Goal: Transaction & Acquisition: Book appointment/travel/reservation

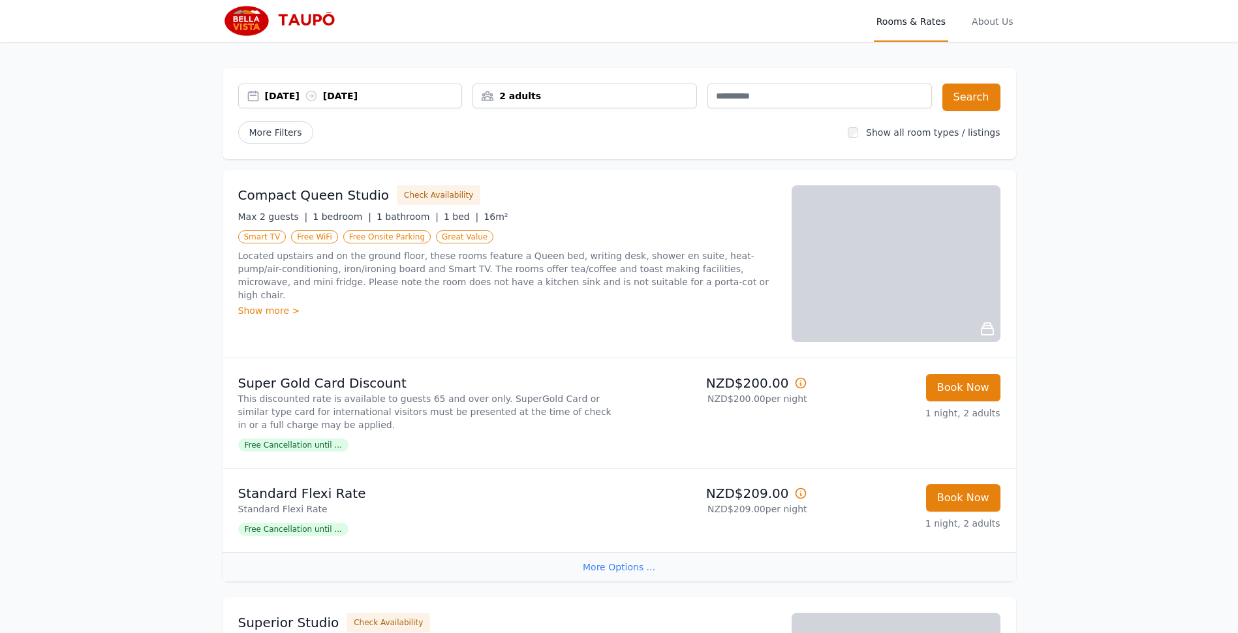
scroll to position [130, 0]
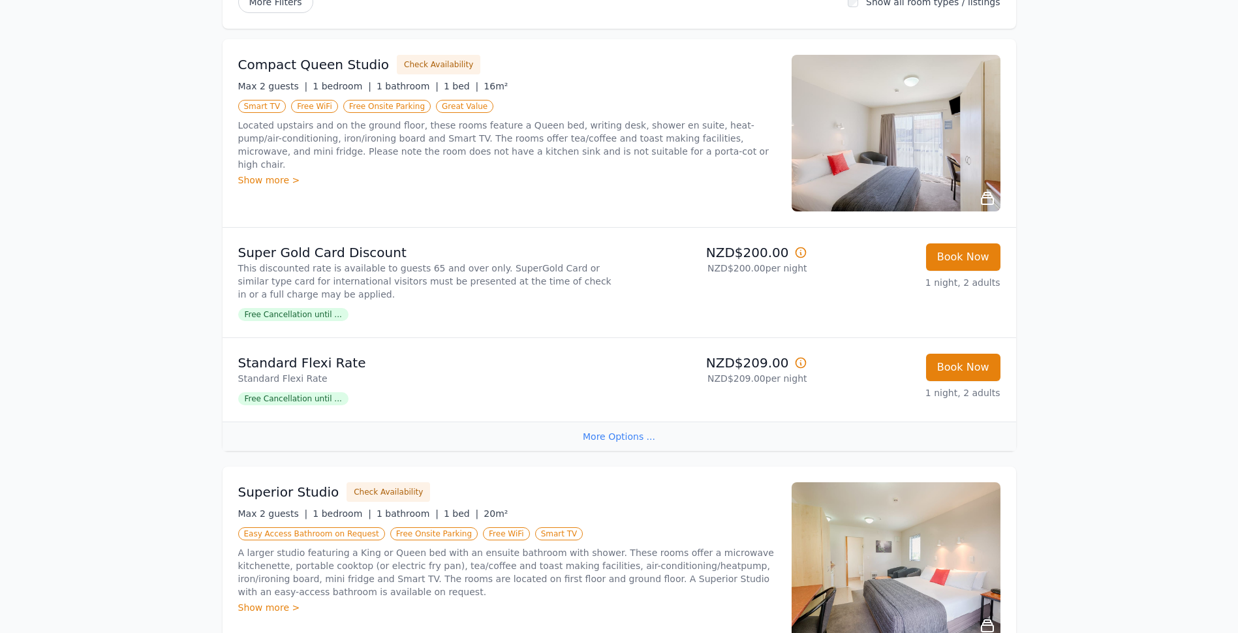
click at [315, 399] on span "Free Cancellation until ..." at bounding box center [293, 398] width 110 height 13
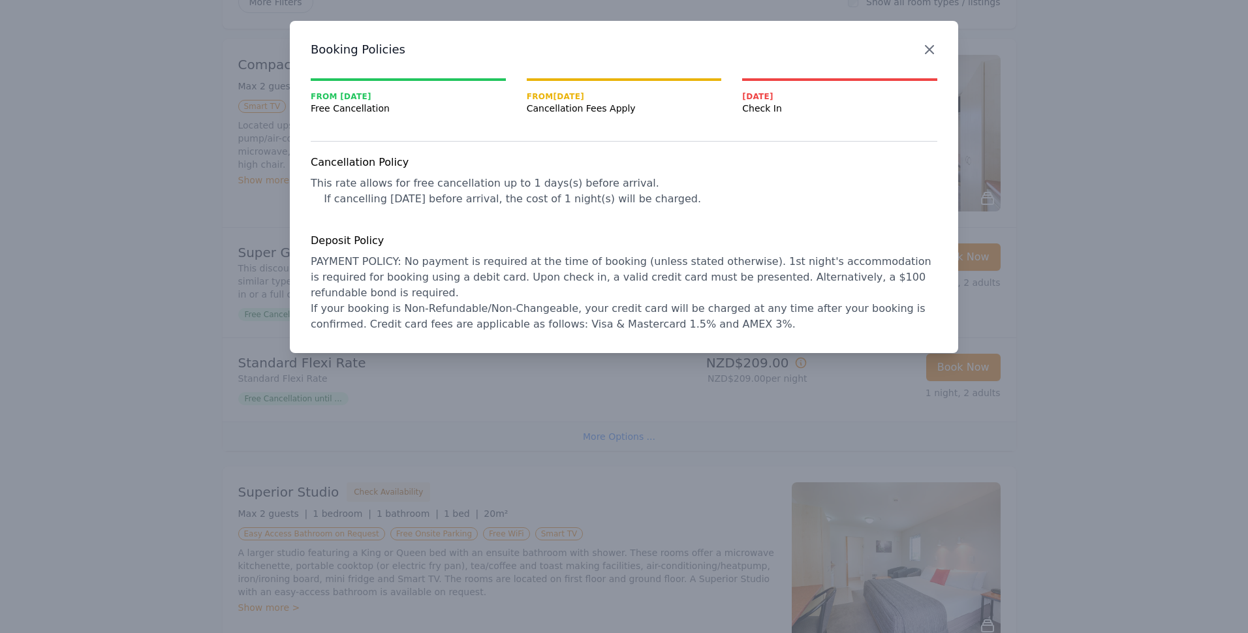
click at [930, 50] on icon "button" at bounding box center [929, 50] width 8 height 8
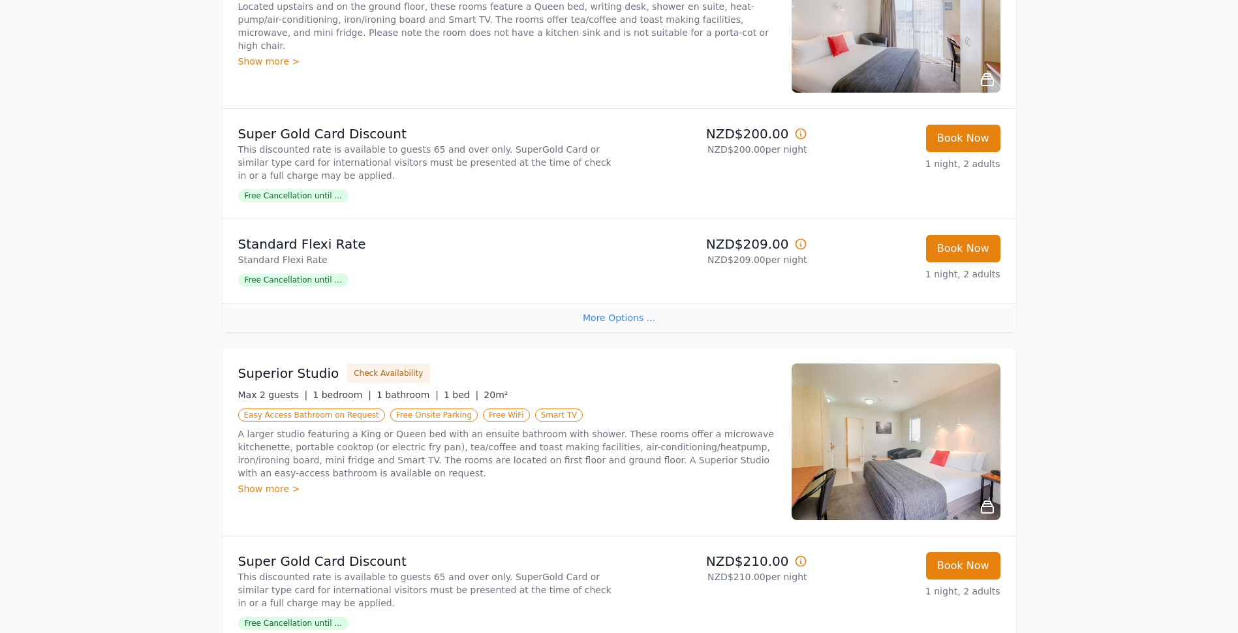
scroll to position [0, 0]
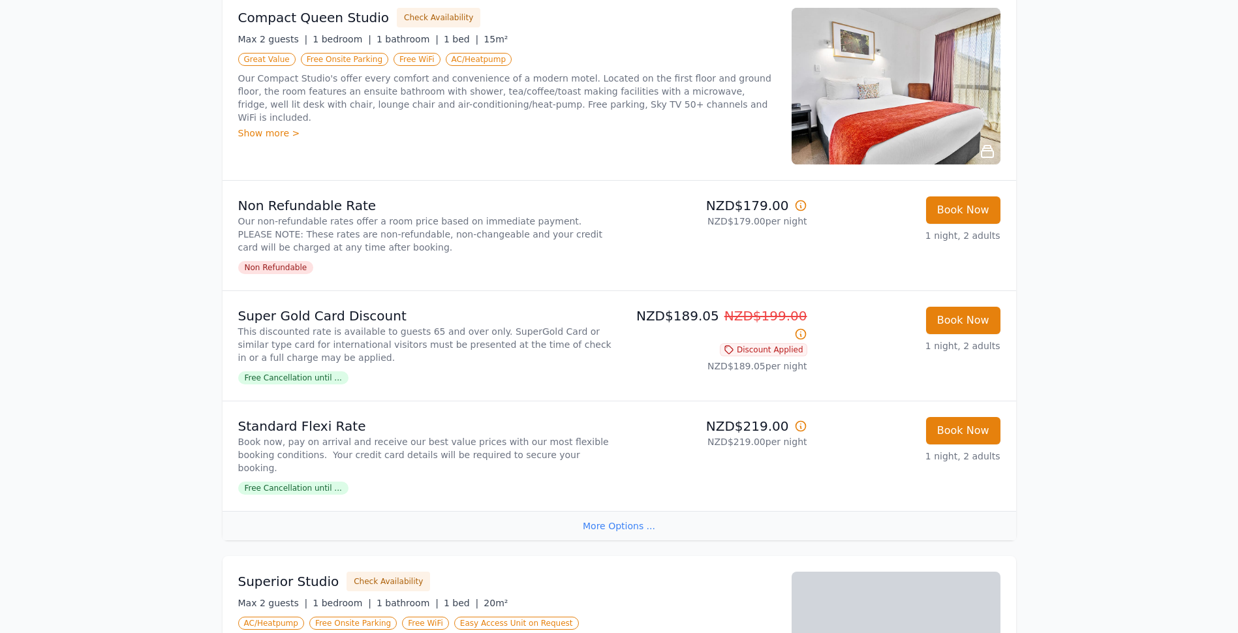
scroll to position [261, 0]
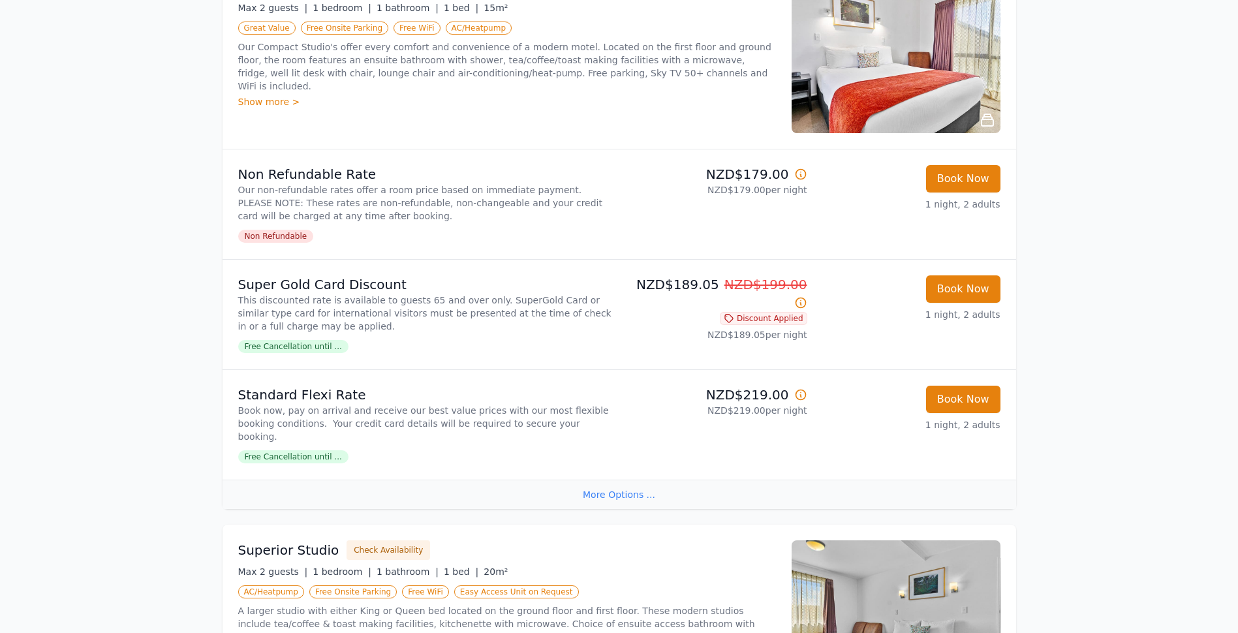
click at [290, 346] on span "Free Cancellation until ..." at bounding box center [293, 346] width 110 height 13
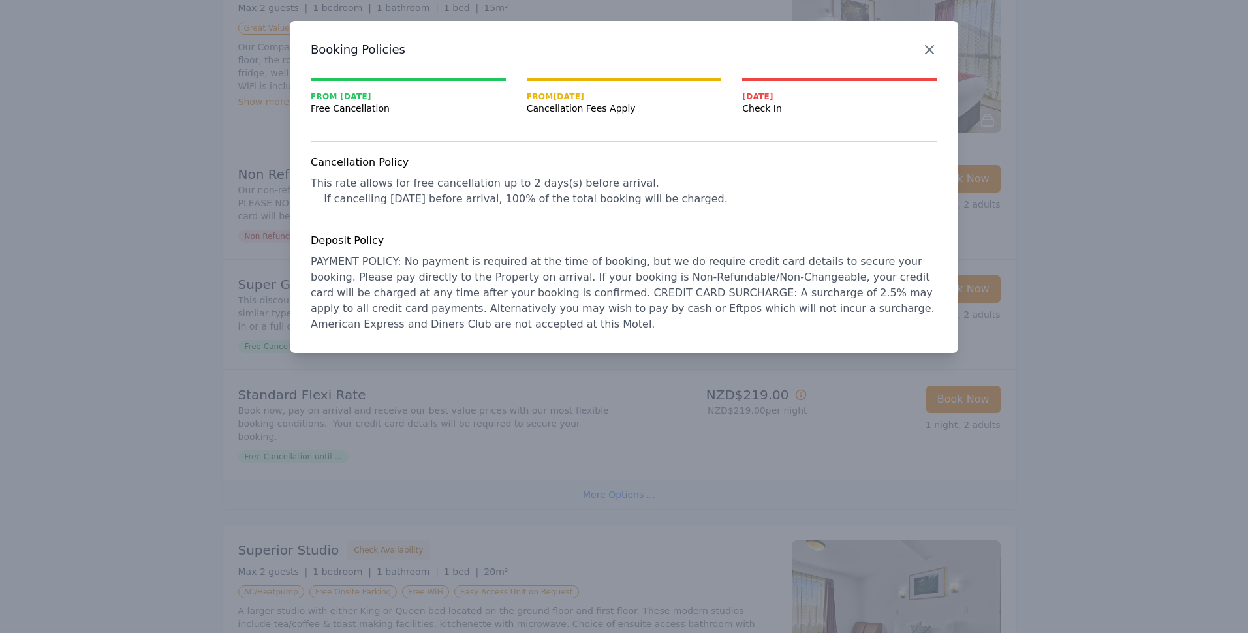
click at [930, 52] on icon "button" at bounding box center [929, 50] width 16 height 16
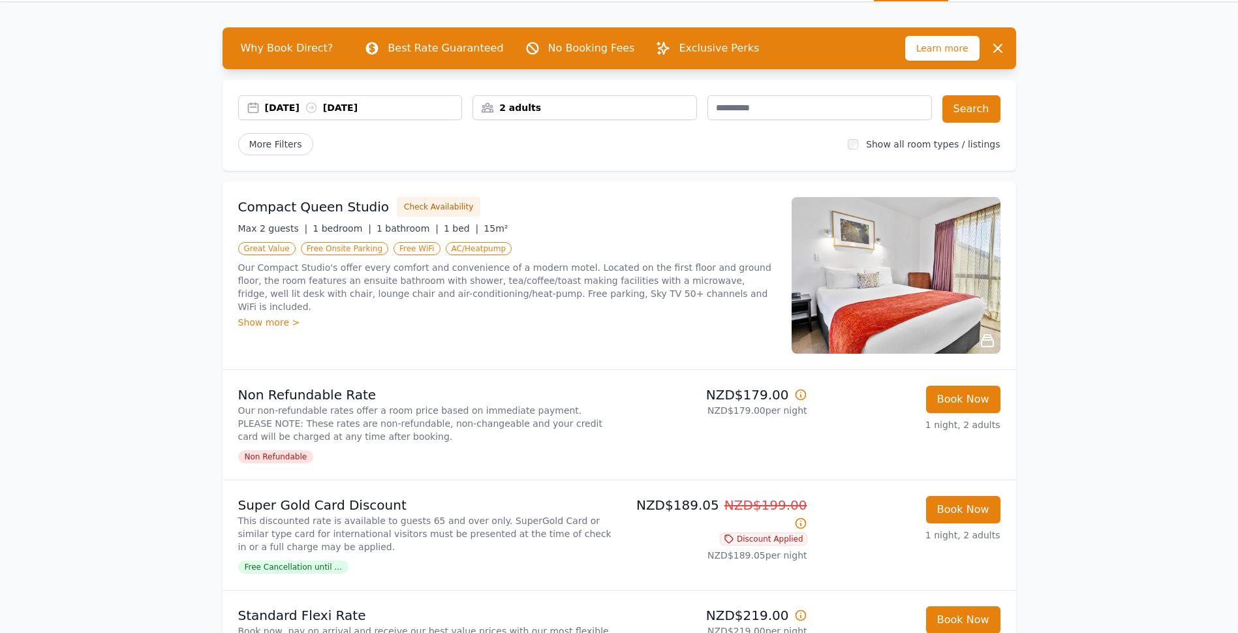
scroll to position [0, 0]
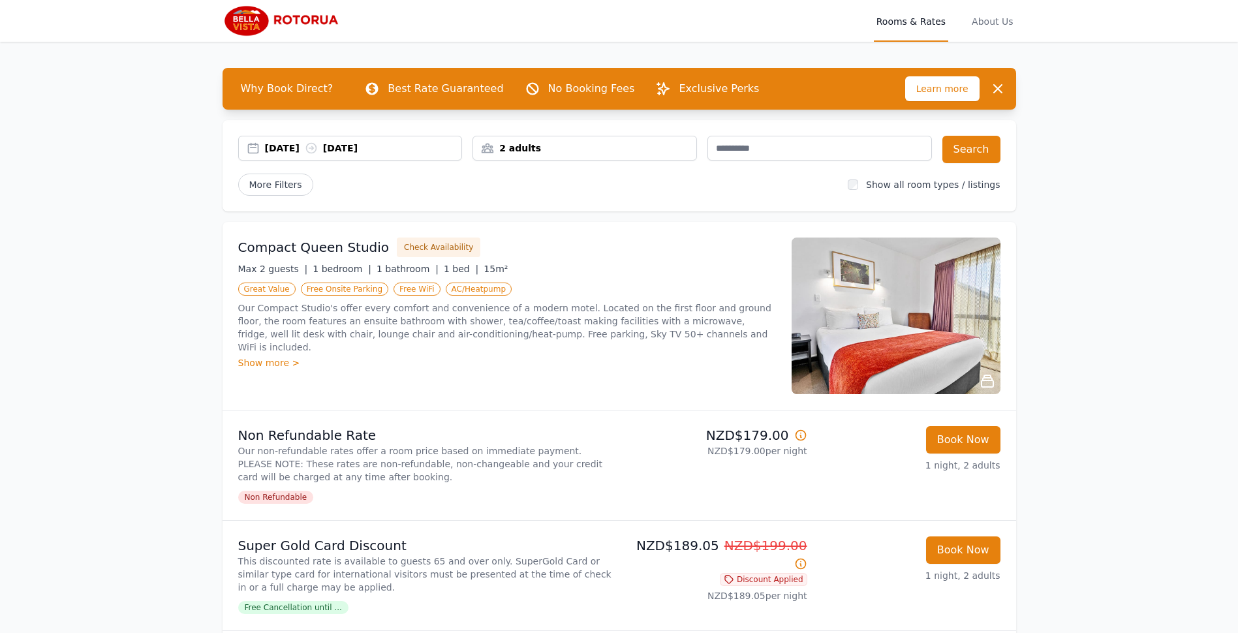
click at [571, 150] on div "2 adults" at bounding box center [584, 148] width 223 height 13
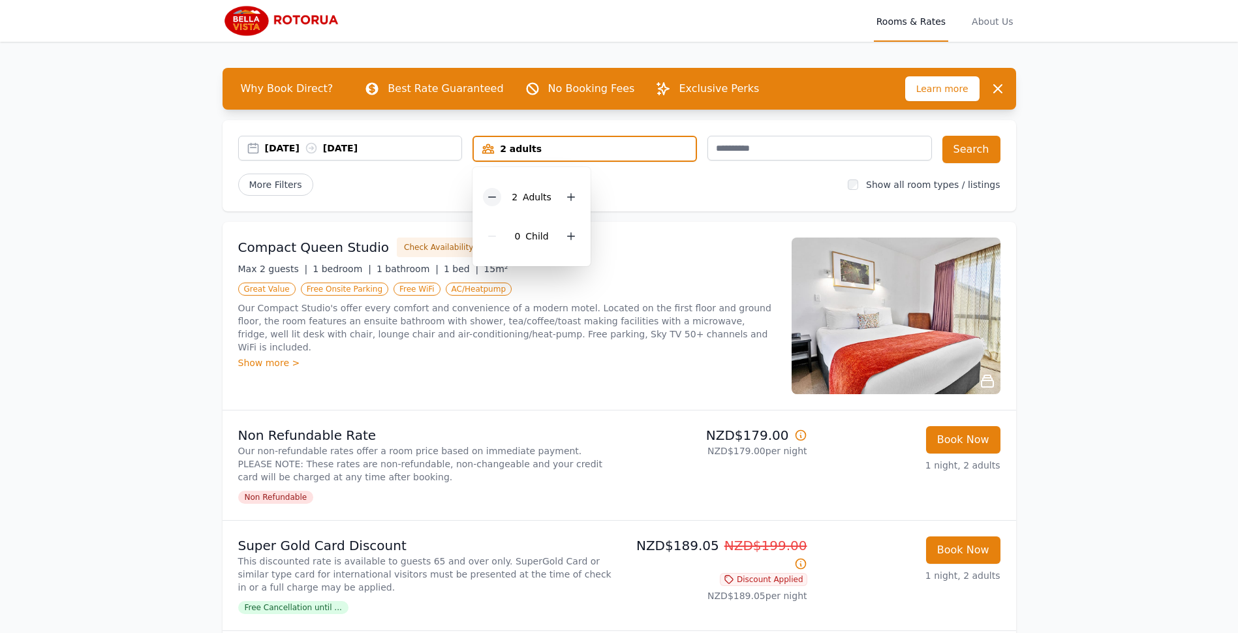
click at [489, 194] on icon at bounding box center [492, 197] width 10 height 10
click at [967, 148] on button "Search" at bounding box center [971, 149] width 58 height 27
